Goal: Task Accomplishment & Management: Manage account settings

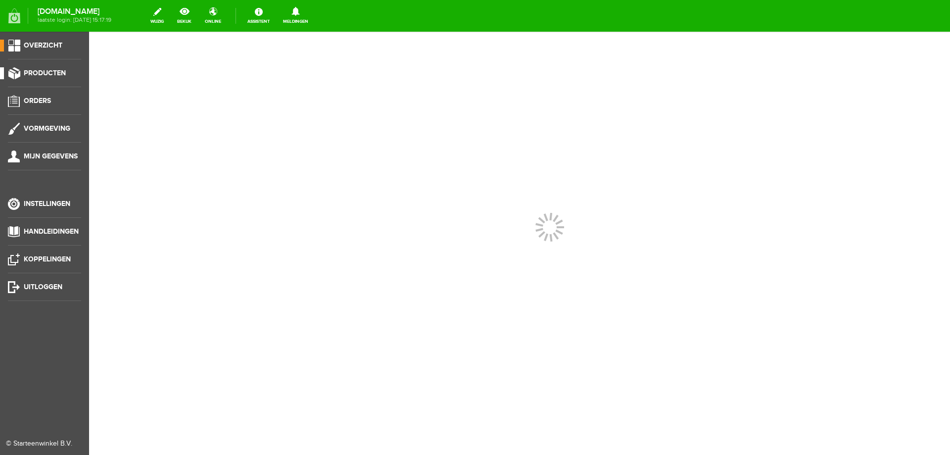
click at [66, 69] on link "Producten" at bounding box center [40, 73] width 81 height 12
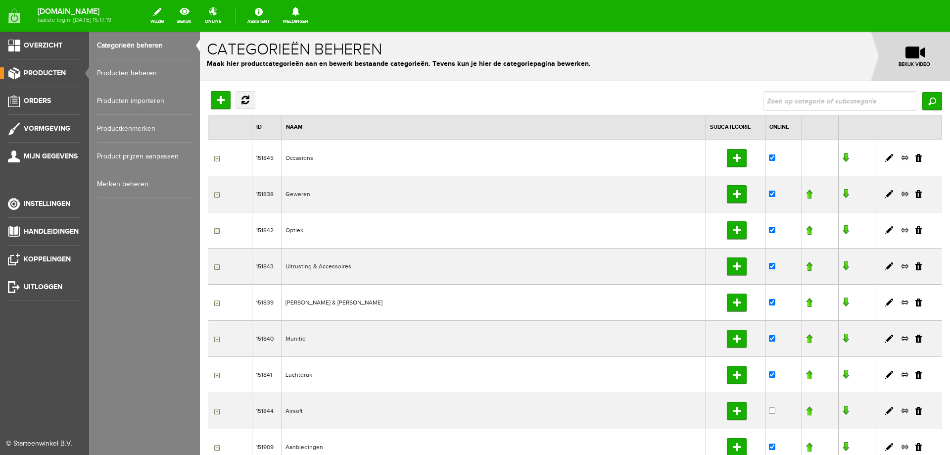
click at [129, 68] on link "Producten beheren" at bounding box center [144, 73] width 95 height 28
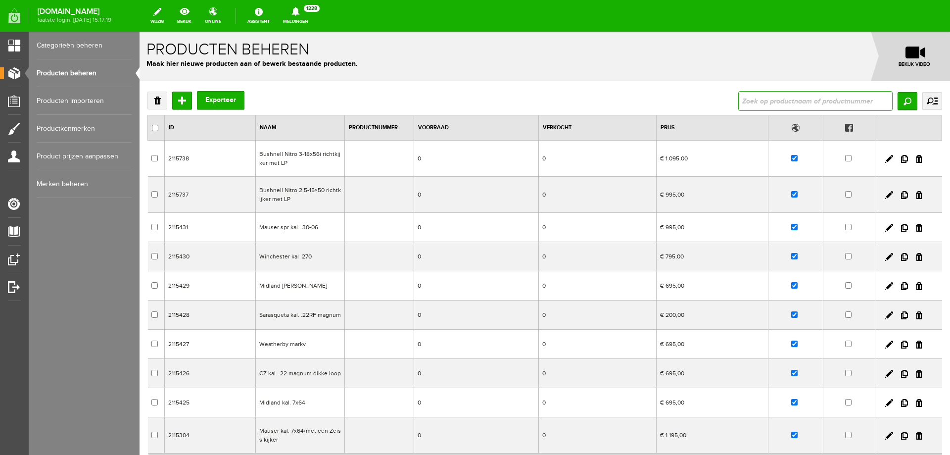
click at [776, 104] on input "text" at bounding box center [815, 101] width 154 height 20
type input "[PERSON_NAME]"
click at [903, 103] on input "Zoeken" at bounding box center [908, 101] width 20 height 18
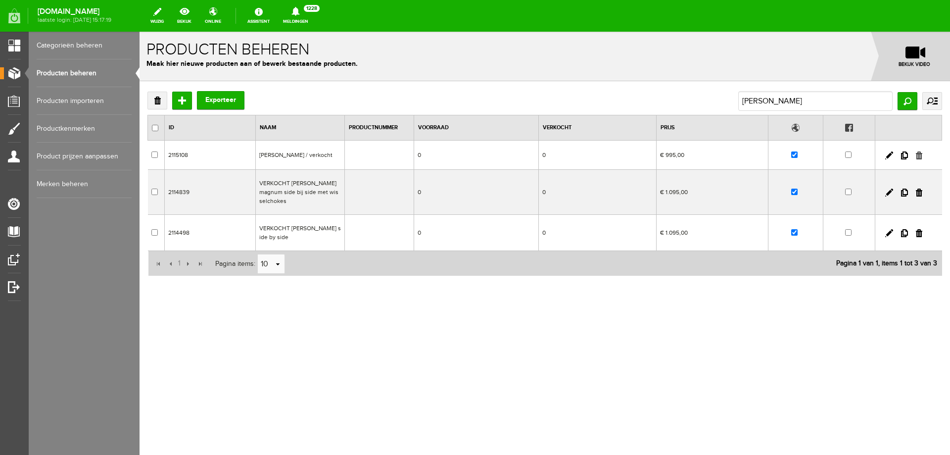
drag, startPoint x: 921, startPoint y: 152, endPoint x: 634, endPoint y: 61, distance: 301.3
click at [921, 152] on link at bounding box center [919, 155] width 6 height 8
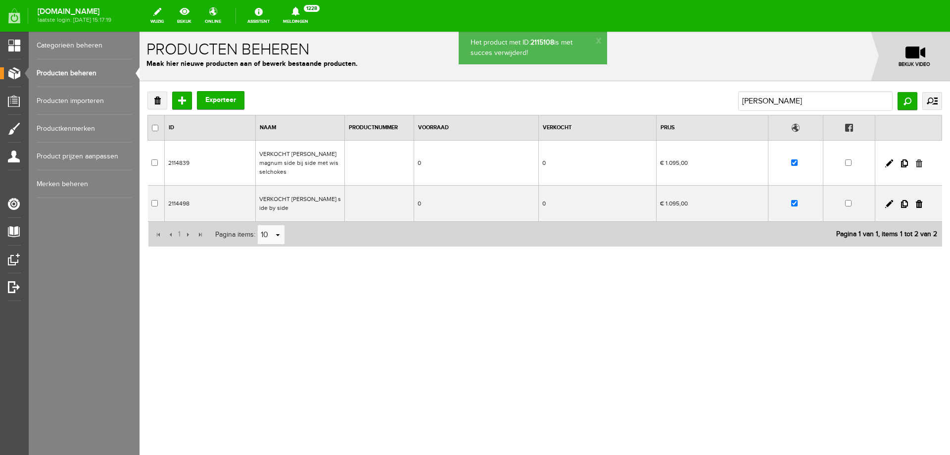
click at [919, 160] on link at bounding box center [919, 163] width 6 height 8
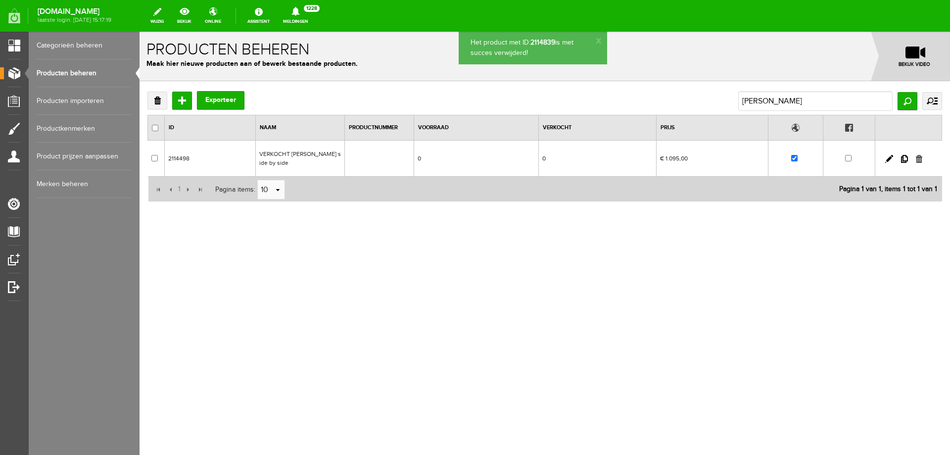
click at [919, 159] on link at bounding box center [919, 159] width 6 height 8
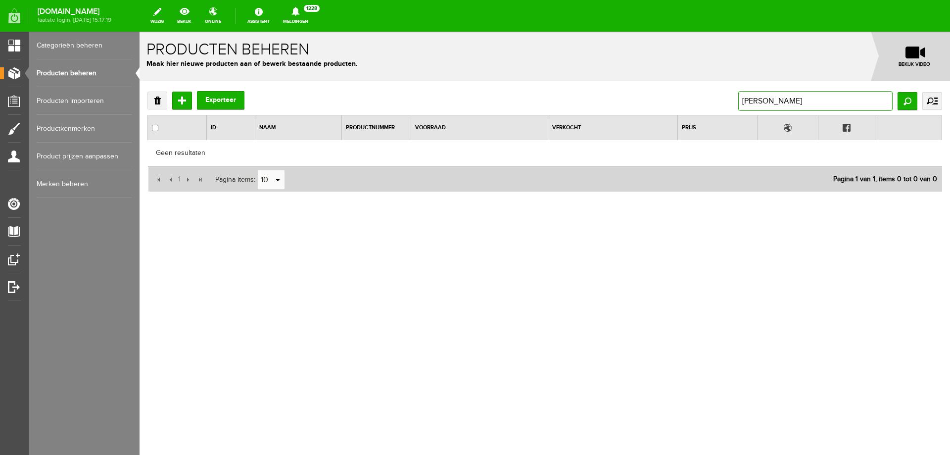
click at [778, 103] on input "[PERSON_NAME]" at bounding box center [815, 101] width 154 height 20
type input "z"
type input "le page"
click at [909, 101] on input "Zoeken" at bounding box center [908, 101] width 20 height 18
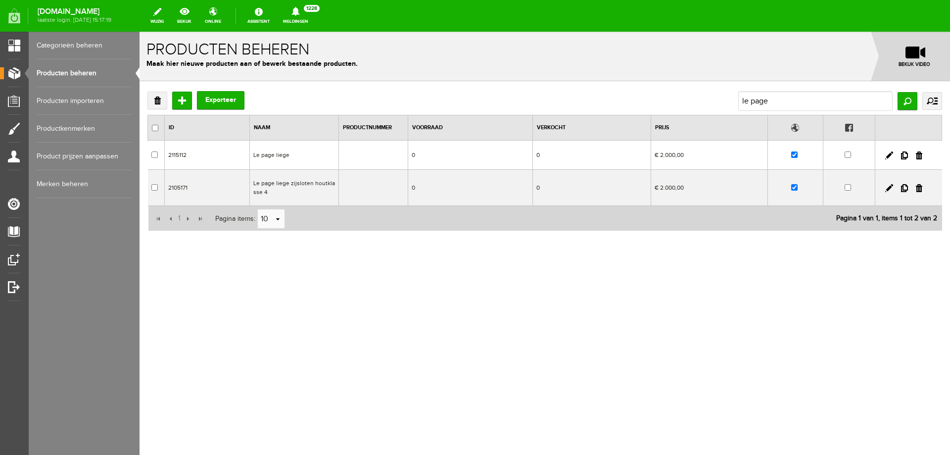
click at [309, 154] on td "Le page liege" at bounding box center [294, 155] width 89 height 29
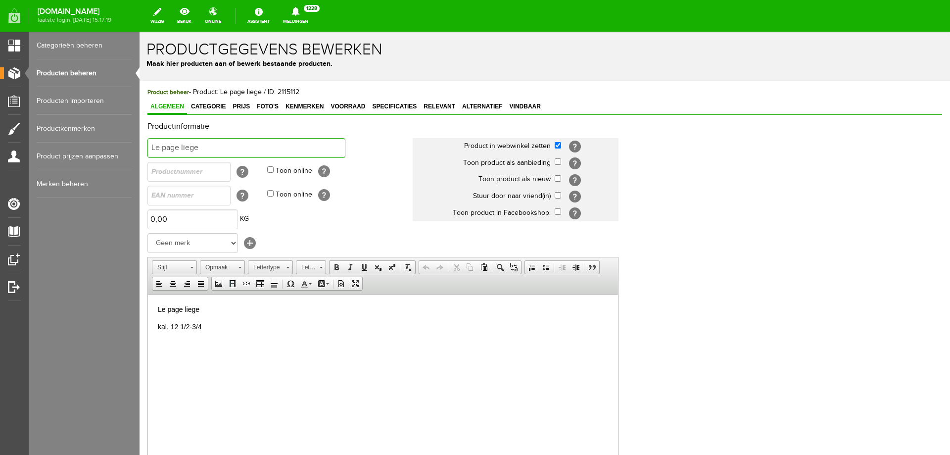
click at [228, 147] on input "Le page liege" at bounding box center [246, 148] width 198 height 20
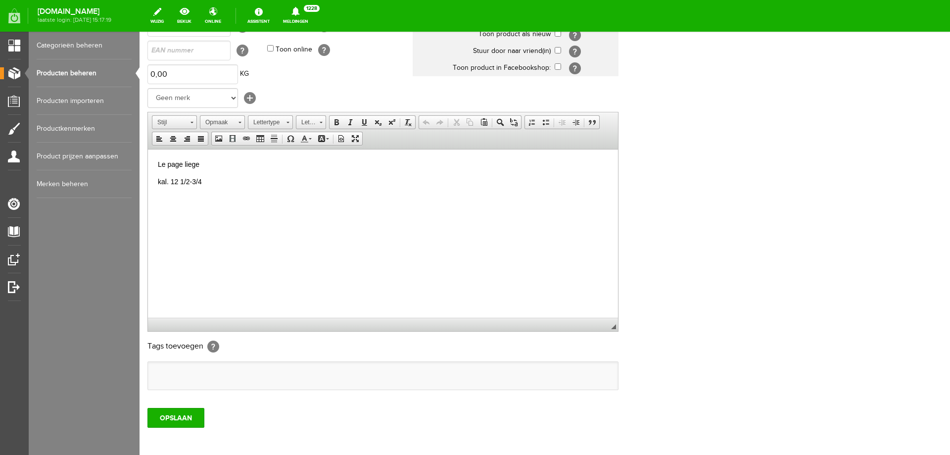
scroll to position [191, 0]
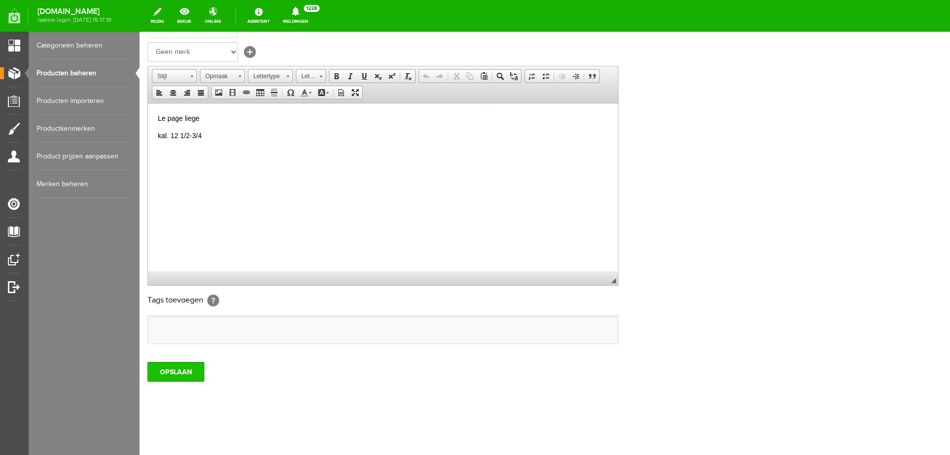
type input "Le page liege/verkocht"
click at [184, 374] on input "OPSLAAN" at bounding box center [175, 372] width 57 height 20
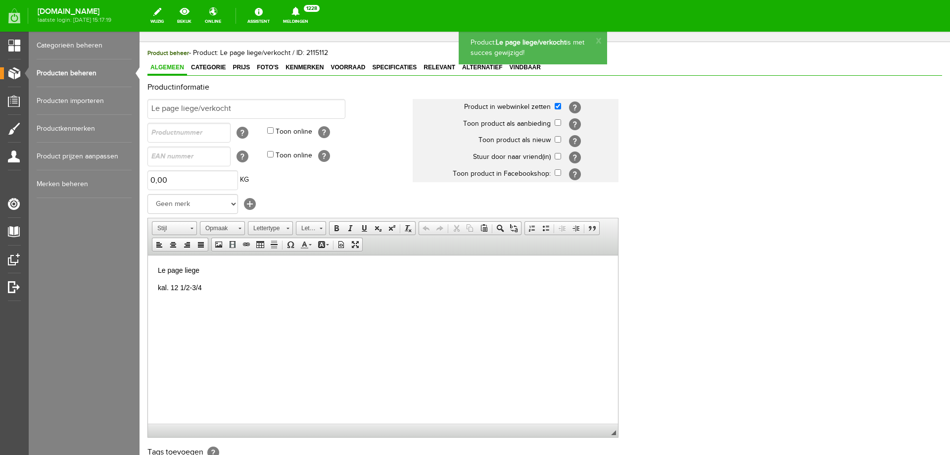
scroll to position [0, 0]
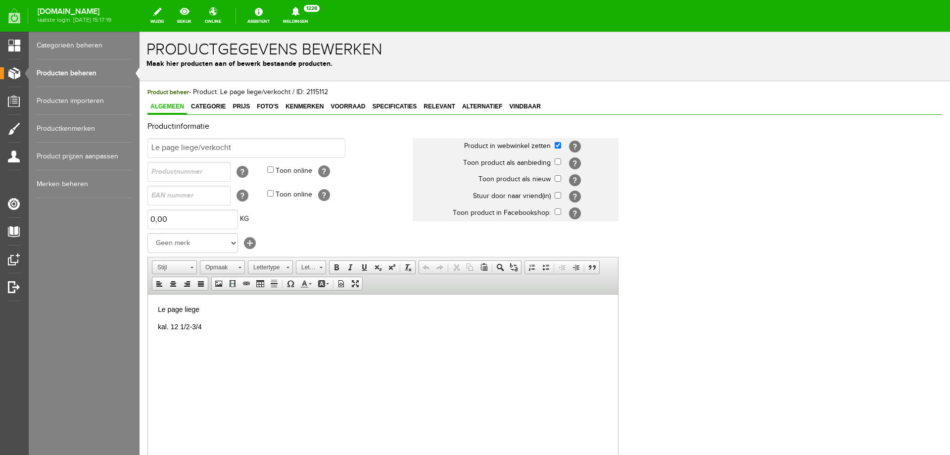
click at [76, 72] on link "Producten beheren" at bounding box center [84, 73] width 95 height 28
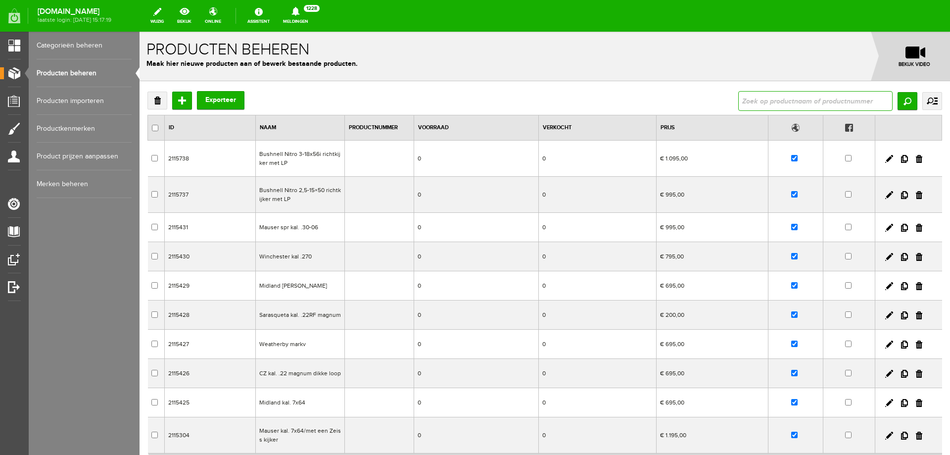
click at [742, 100] on input "text" at bounding box center [815, 101] width 154 height 20
type input "le page"
click at [903, 97] on input "Zoeken" at bounding box center [908, 101] width 20 height 18
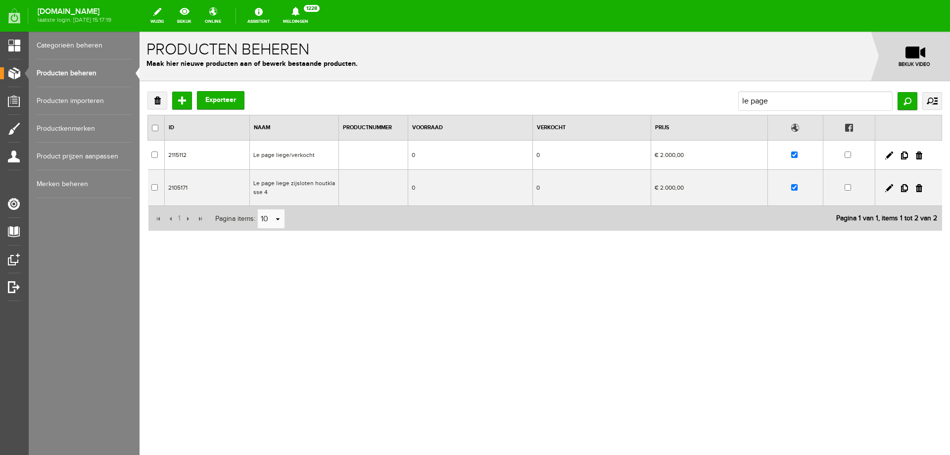
click at [315, 194] on td "Le page liege zijsloten houtklasse 4" at bounding box center [294, 188] width 89 height 36
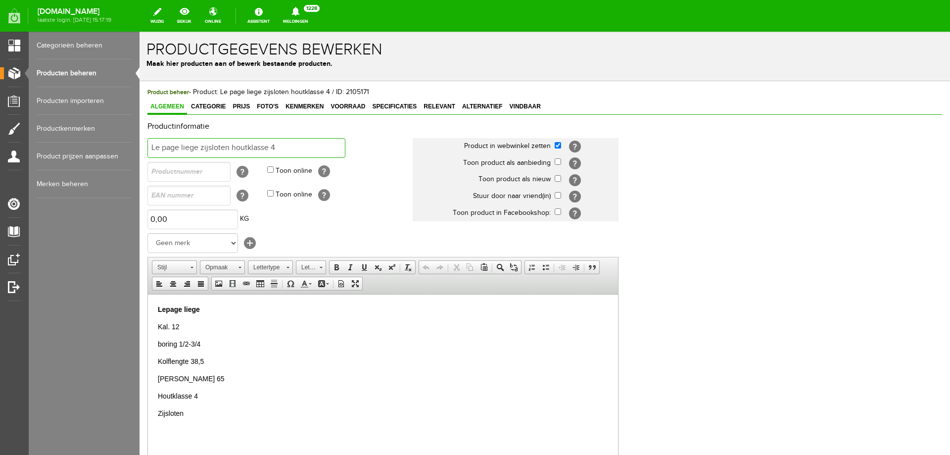
click at [292, 144] on input "Le page liege zijsloten houtklasse 4" at bounding box center [246, 148] width 198 height 20
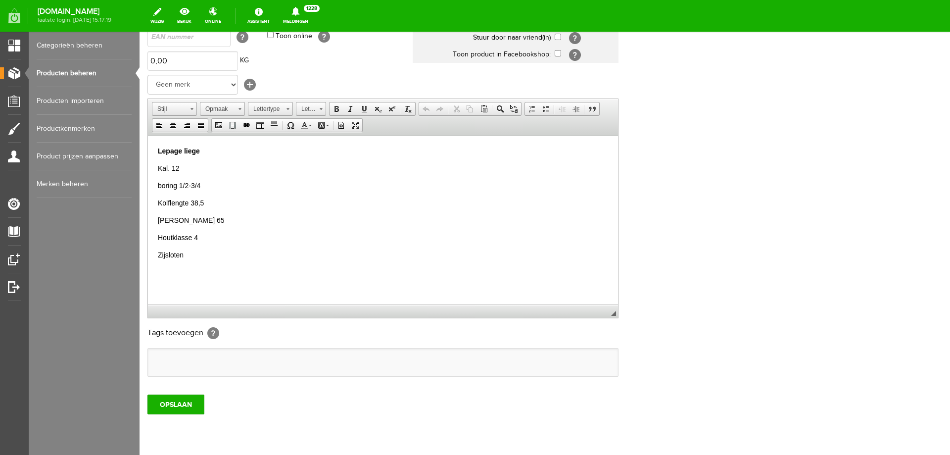
scroll to position [191, 0]
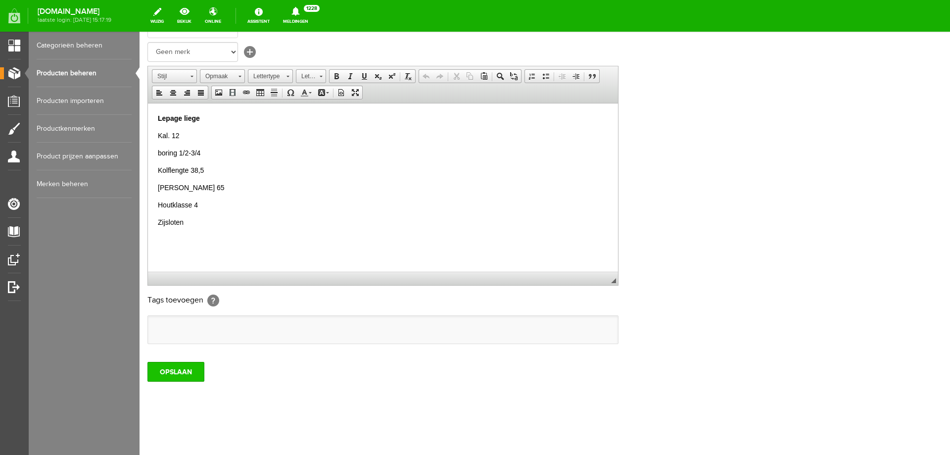
type input "Le page liege zijsloten houtklasse 4 VERKOCHT"
click at [189, 372] on input "OPSLAAN" at bounding box center [175, 372] width 57 height 20
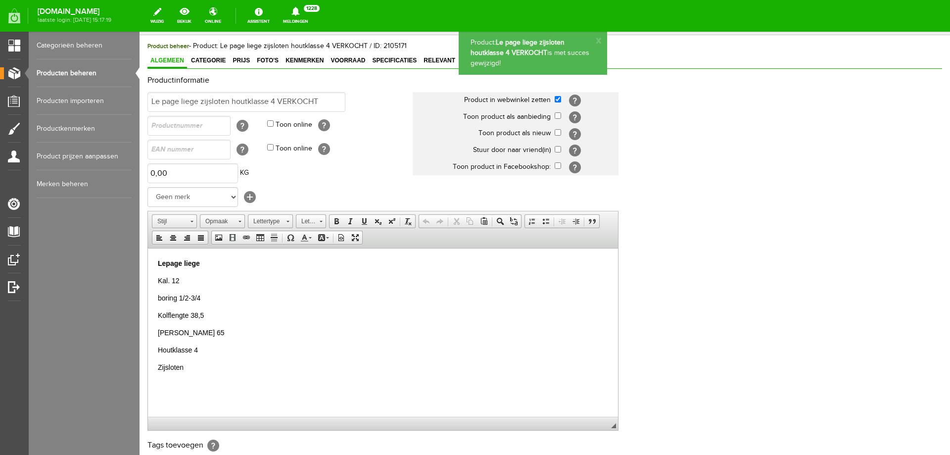
scroll to position [0, 0]
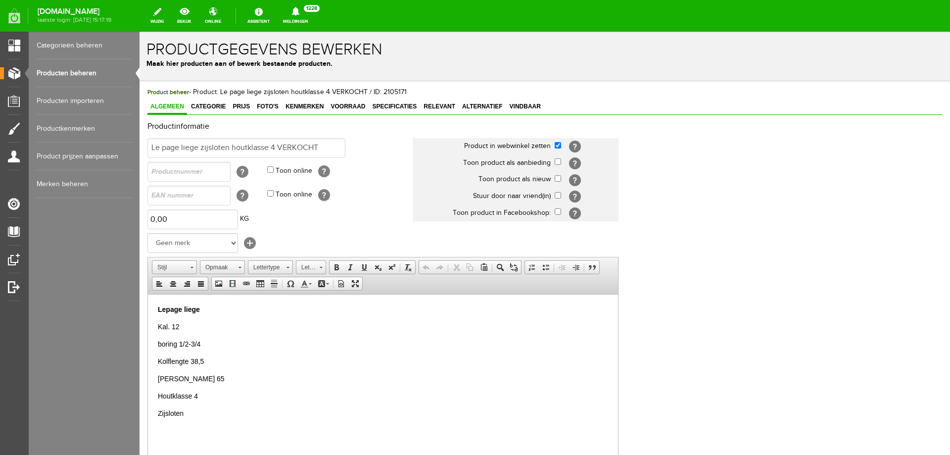
click at [87, 72] on link "Producten beheren" at bounding box center [84, 73] width 95 height 28
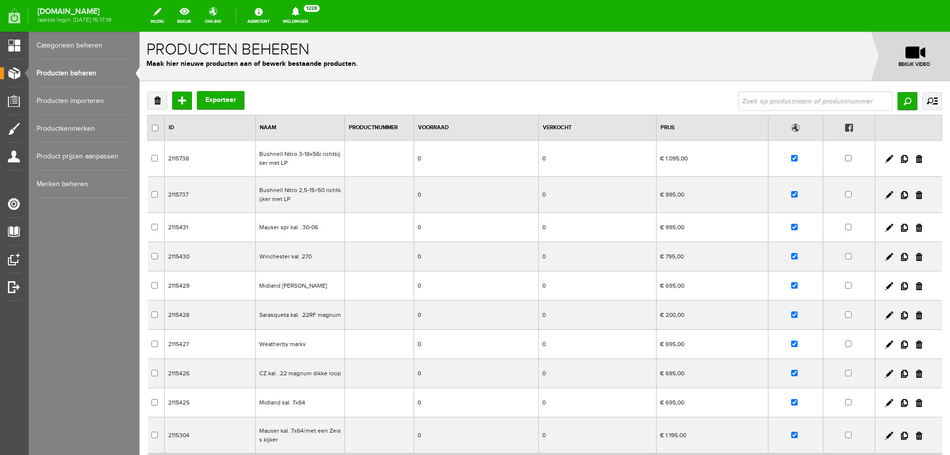
click at [660, 161] on td "€ 1.095,00" at bounding box center [713, 159] width 112 height 36
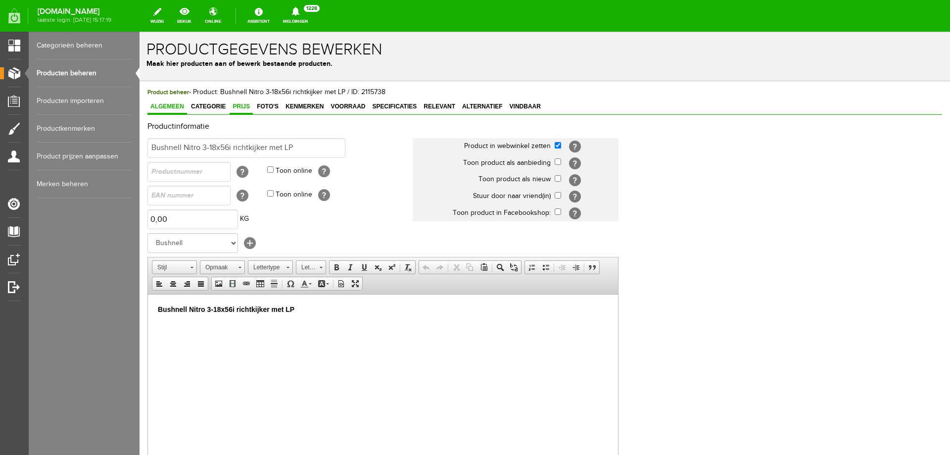
click at [236, 102] on link "Prijs" at bounding box center [241, 107] width 23 height 14
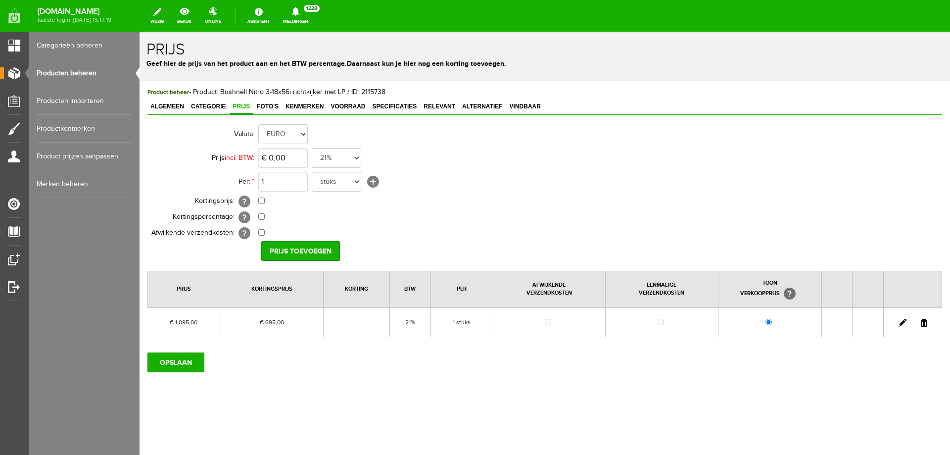
click at [82, 69] on link "Producten beheren" at bounding box center [84, 73] width 95 height 28
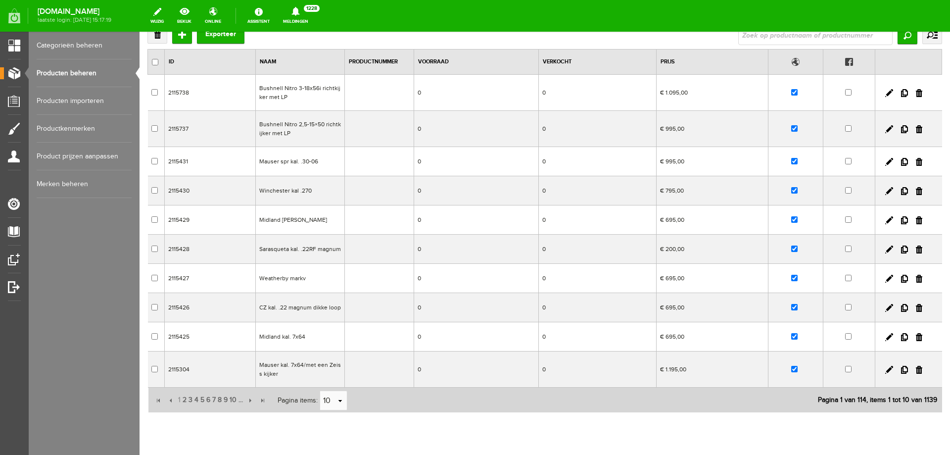
scroll to position [98, 0]
